Goal: Use online tool/utility: Utilize a website feature to perform a specific function

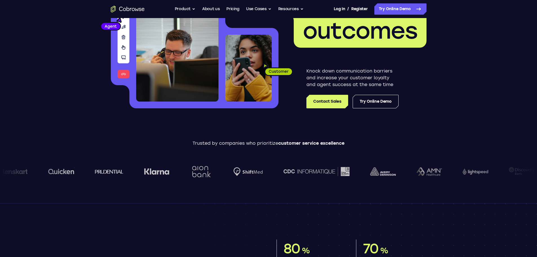
scroll to position [85, 0]
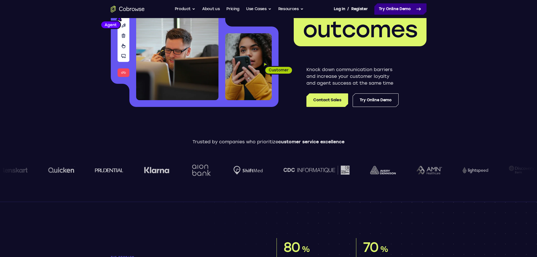
click at [404, 10] on link "Try Online Demo" at bounding box center [400, 8] width 52 height 11
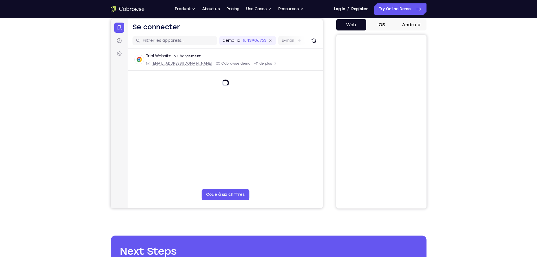
scroll to position [56, 0]
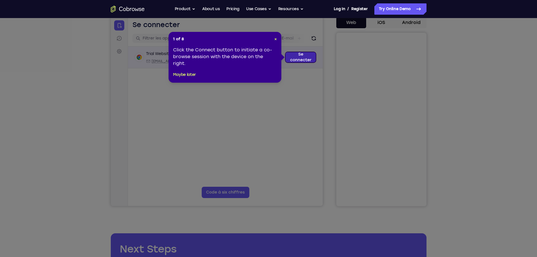
click at [306, 56] on link "Se connecter" at bounding box center [300, 57] width 30 height 10
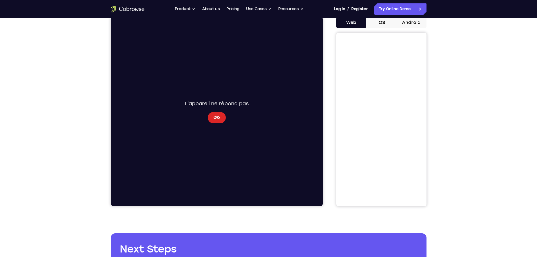
click at [216, 116] on icon "Annuler" at bounding box center [216, 117] width 6 height 3
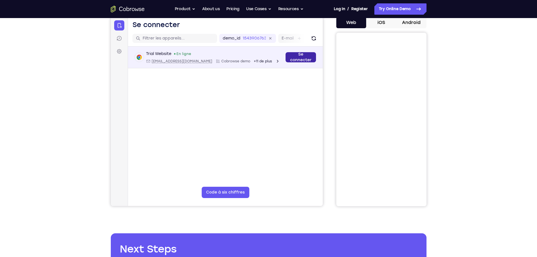
click at [305, 56] on link "Se connecter" at bounding box center [300, 57] width 30 height 10
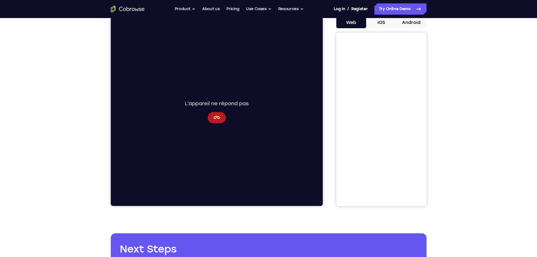
scroll to position [0, 0]
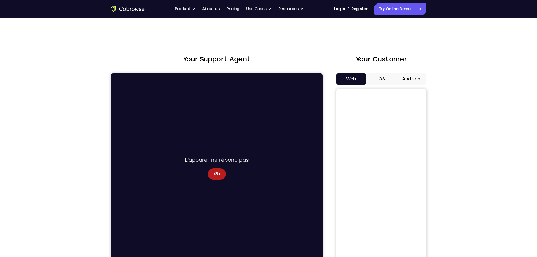
click at [377, 77] on button "iOS" at bounding box center [381, 78] width 30 height 11
click at [413, 77] on button "Android" at bounding box center [411, 78] width 30 height 11
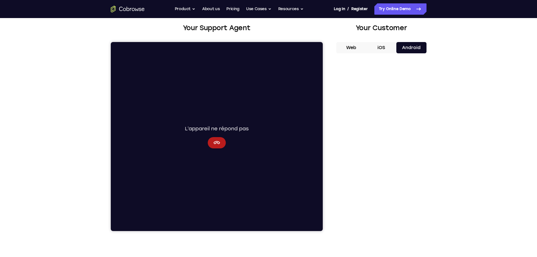
scroll to position [28, 0]
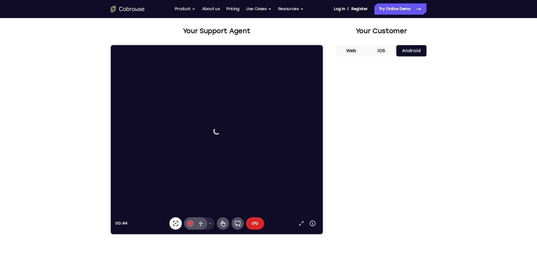
click at [255, 221] on icon at bounding box center [254, 223] width 7 height 7
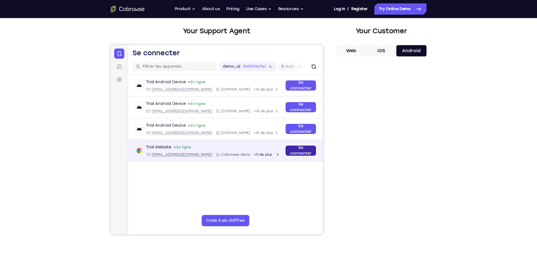
click at [298, 152] on link "Se connecter" at bounding box center [300, 150] width 30 height 10
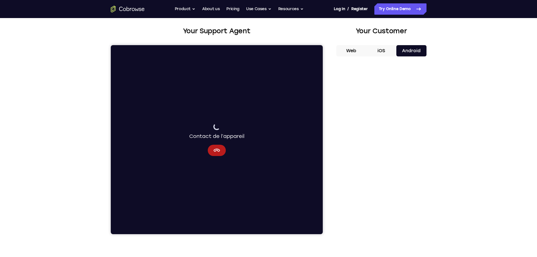
click at [349, 52] on button "Web" at bounding box center [351, 50] width 30 height 11
